Goal: Task Accomplishment & Management: Manage account settings

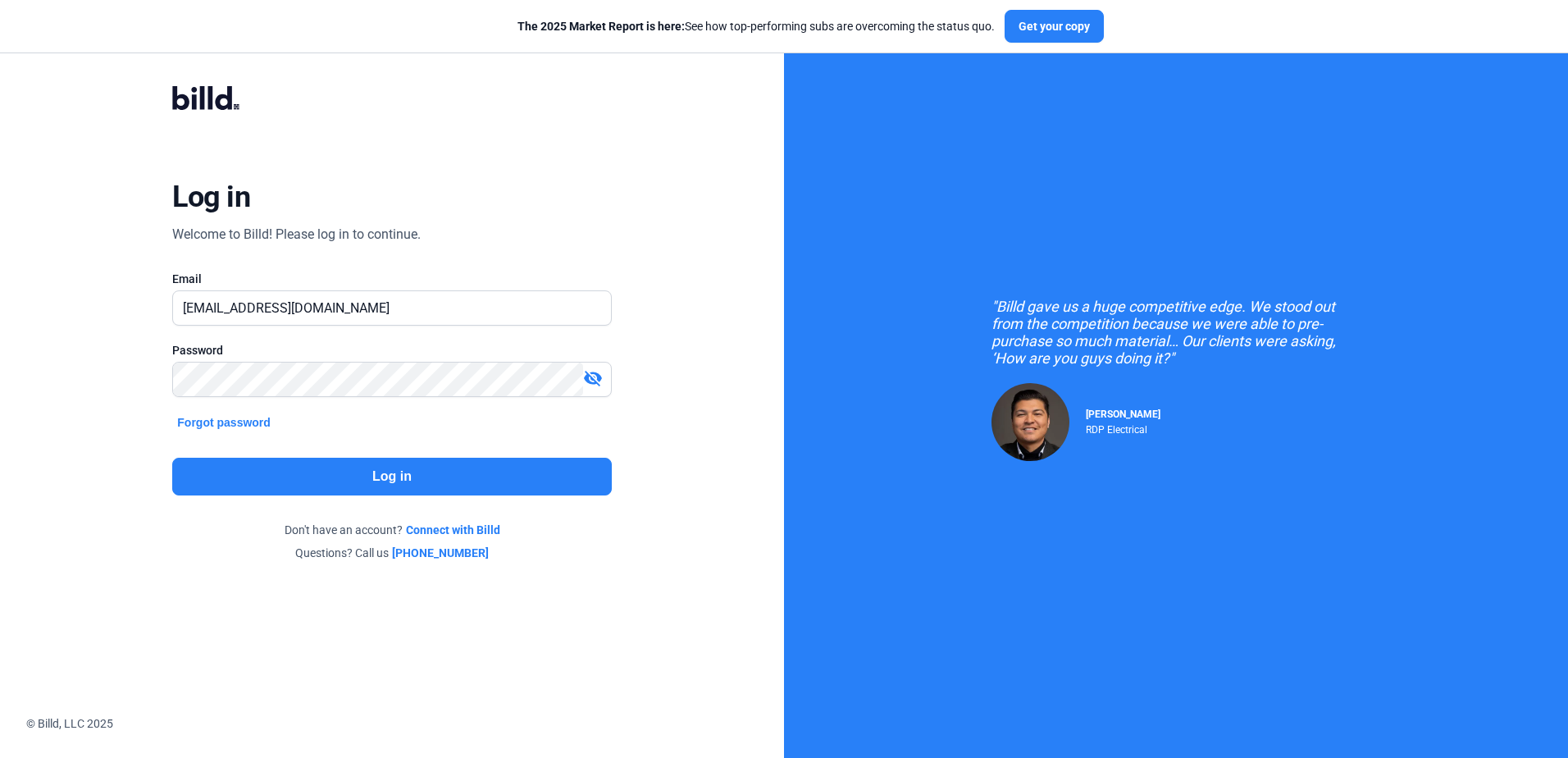
click at [369, 479] on button "Log in" at bounding box center [392, 477] width 439 height 38
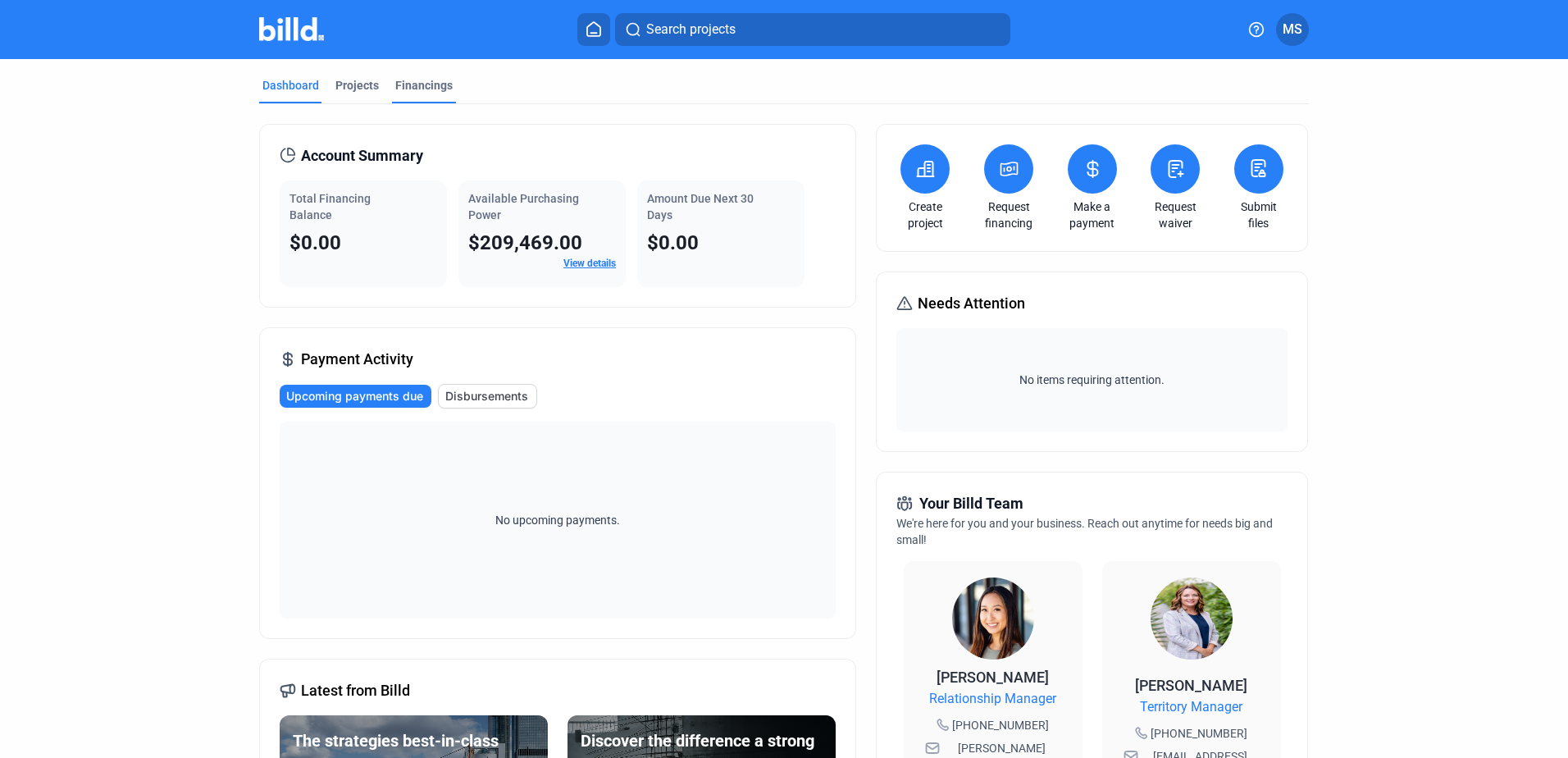
click at [423, 82] on div "Financings" at bounding box center [424, 85] width 58 height 16
